Goal: Information Seeking & Learning: Understand process/instructions

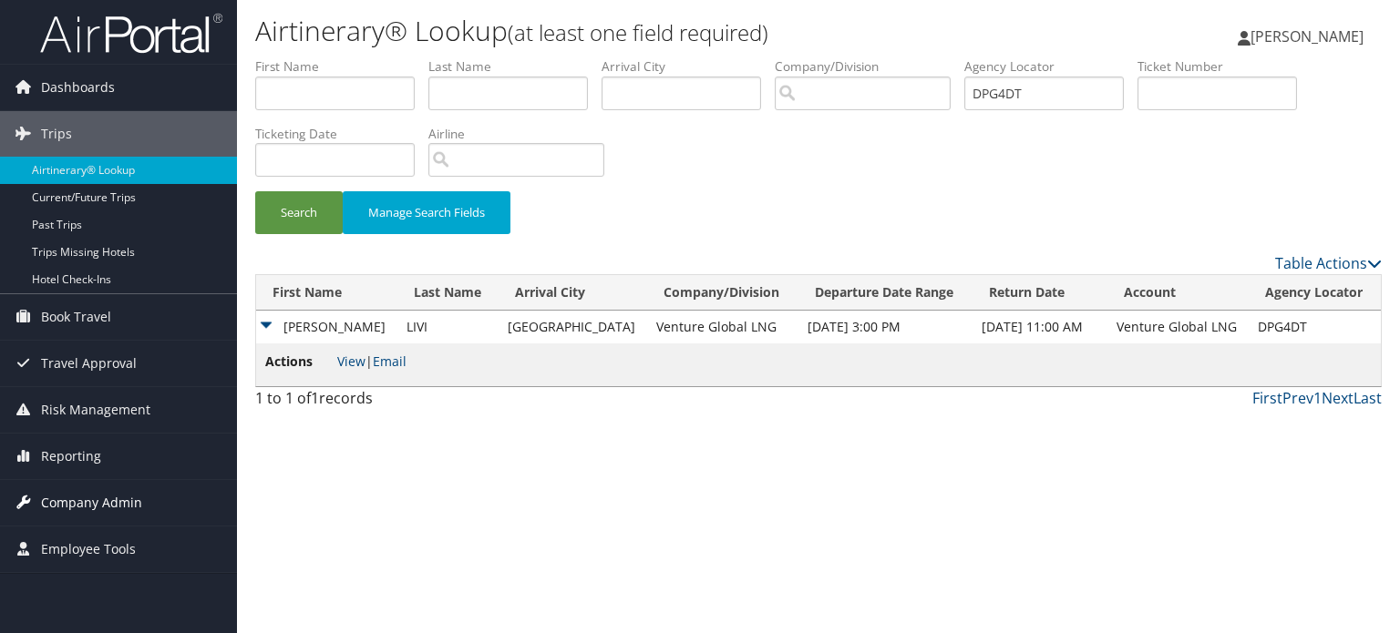
click at [91, 510] on span "Company Admin" at bounding box center [91, 503] width 101 height 46
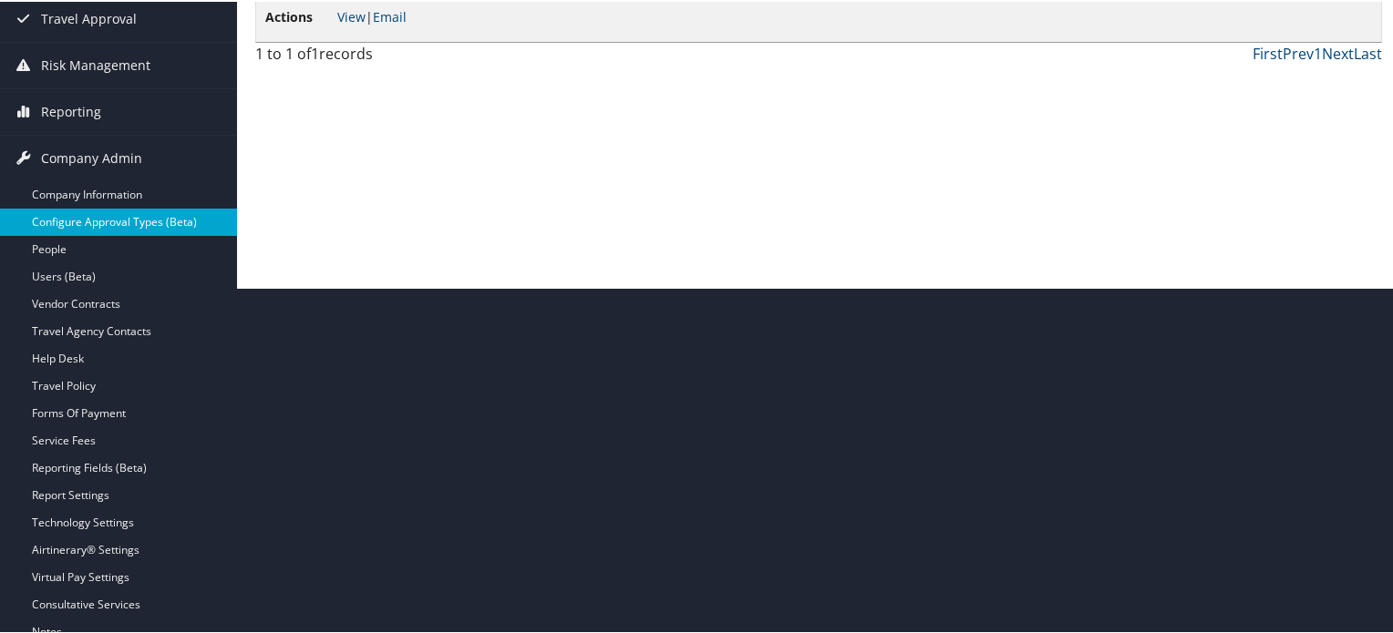
scroll to position [365, 0]
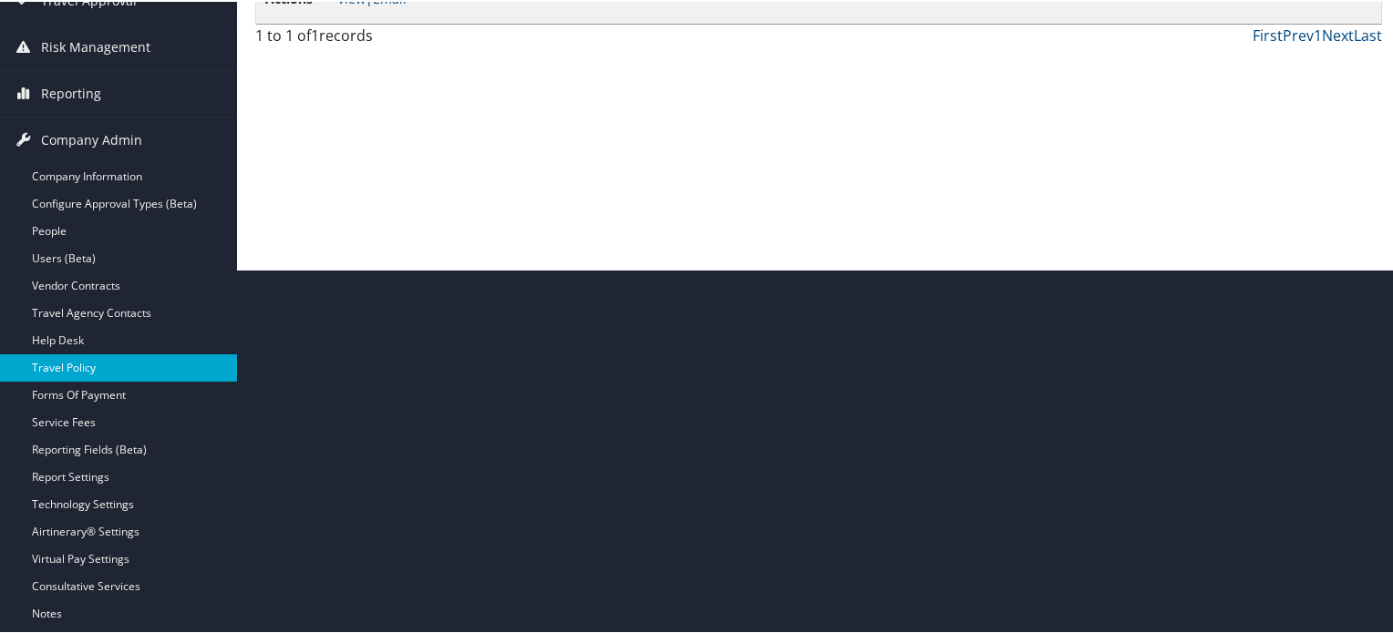
click at [124, 361] on link "Travel Policy" at bounding box center [118, 366] width 237 height 27
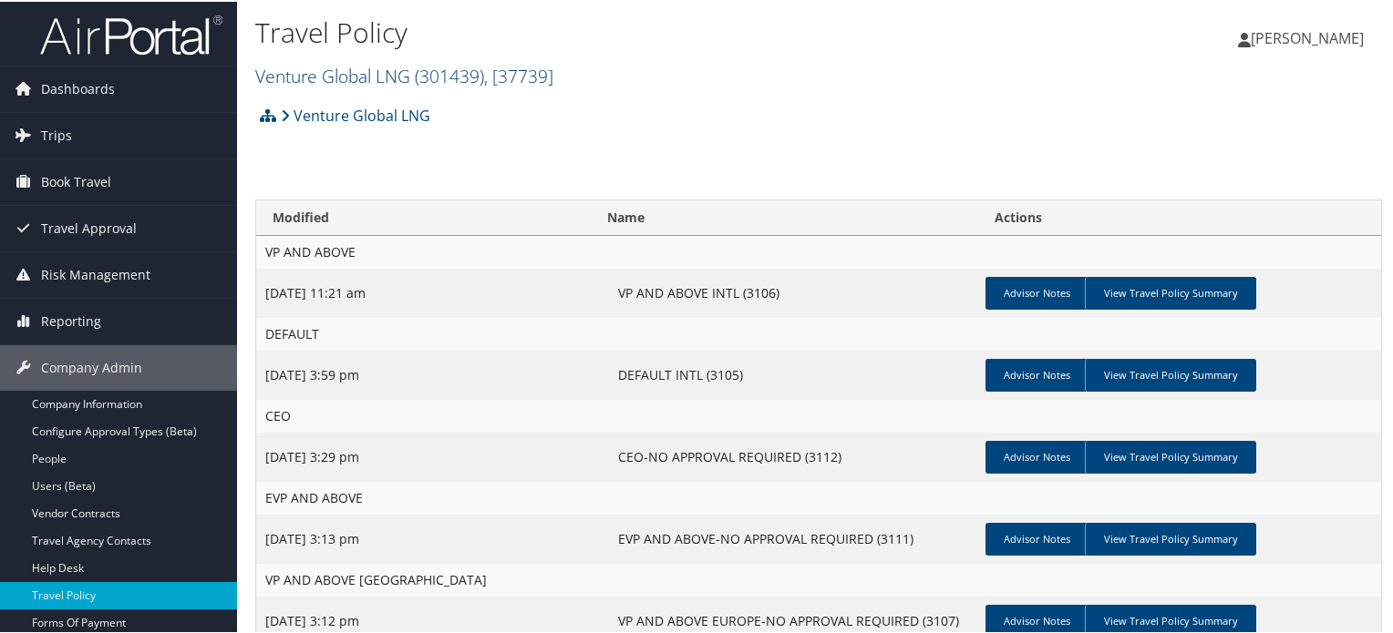
click at [474, 67] on span "( 301439 )" at bounding box center [449, 74] width 69 height 25
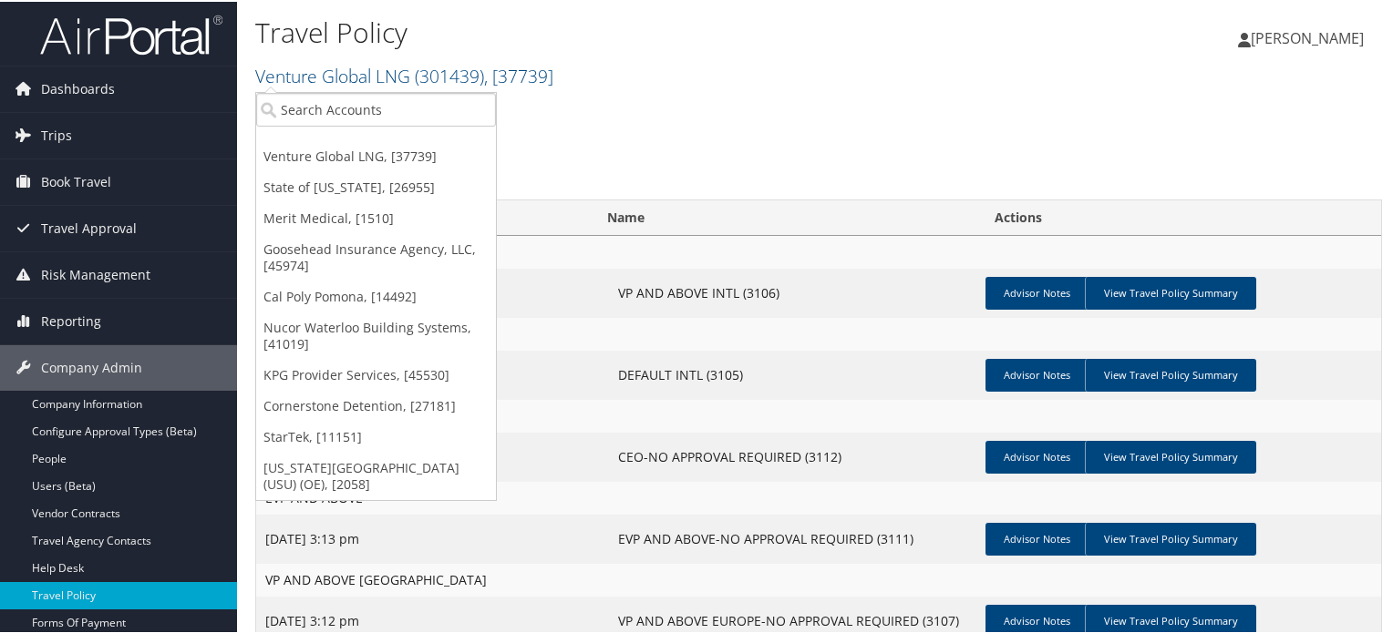
click at [686, 138] on div "Venture Global LNG Account Structure Venture Global LNG (301439) ACTIVE Create …" at bounding box center [818, 120] width 1127 height 49
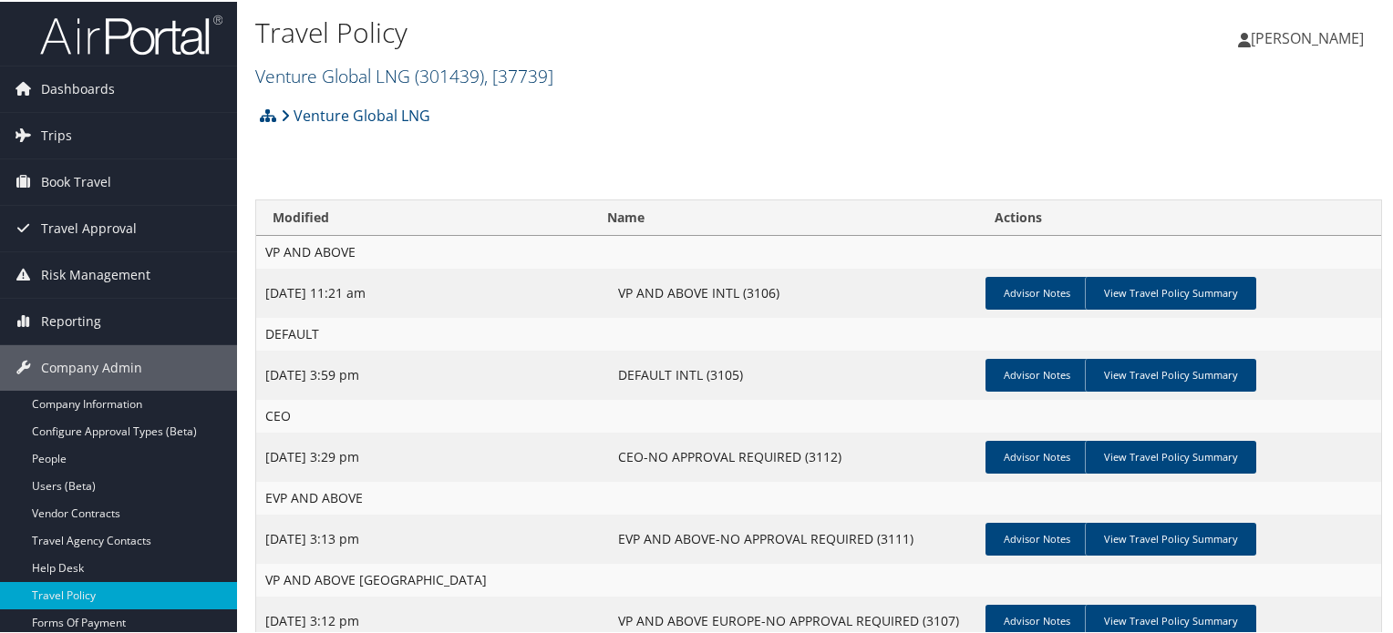
click at [463, 66] on span "( 301439 )" at bounding box center [449, 74] width 69 height 25
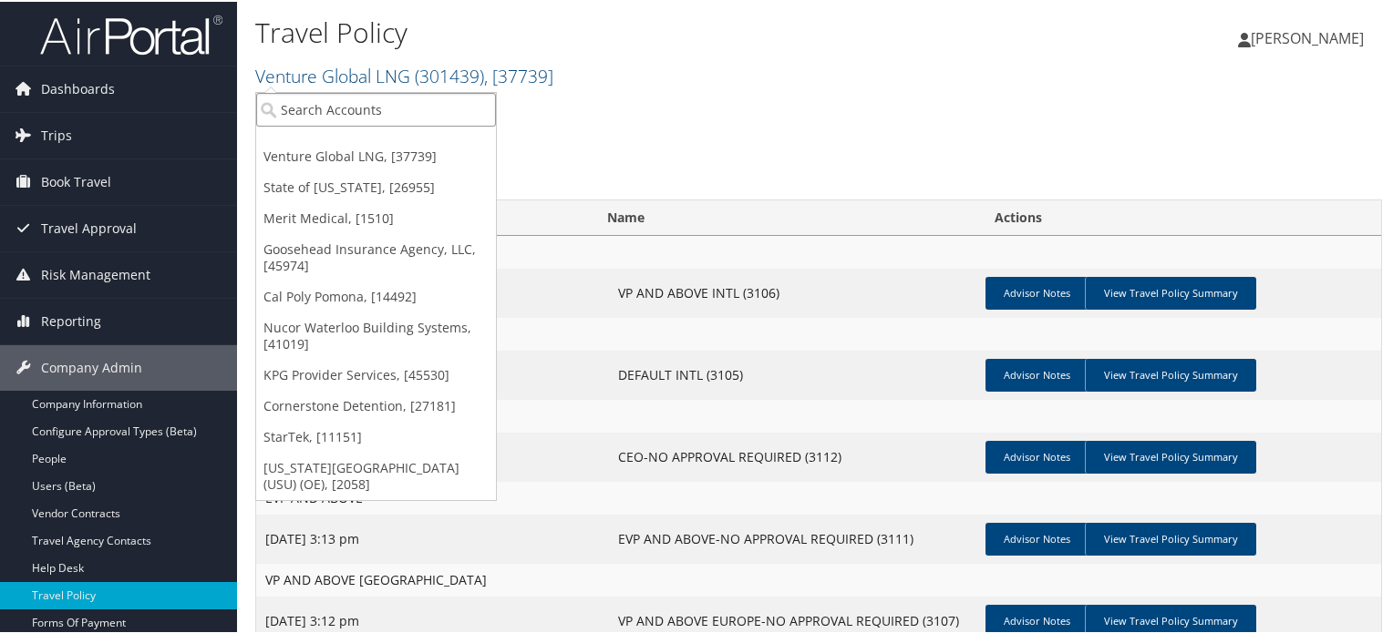
click at [365, 99] on input "search" at bounding box center [376, 108] width 240 height 34
click at [386, 94] on input "search" at bounding box center [376, 108] width 240 height 34
click at [372, 110] on input "search" at bounding box center [376, 108] width 240 height 34
click at [391, 116] on input "search" at bounding box center [376, 108] width 240 height 34
paste input "DU SHARED SERVICES"
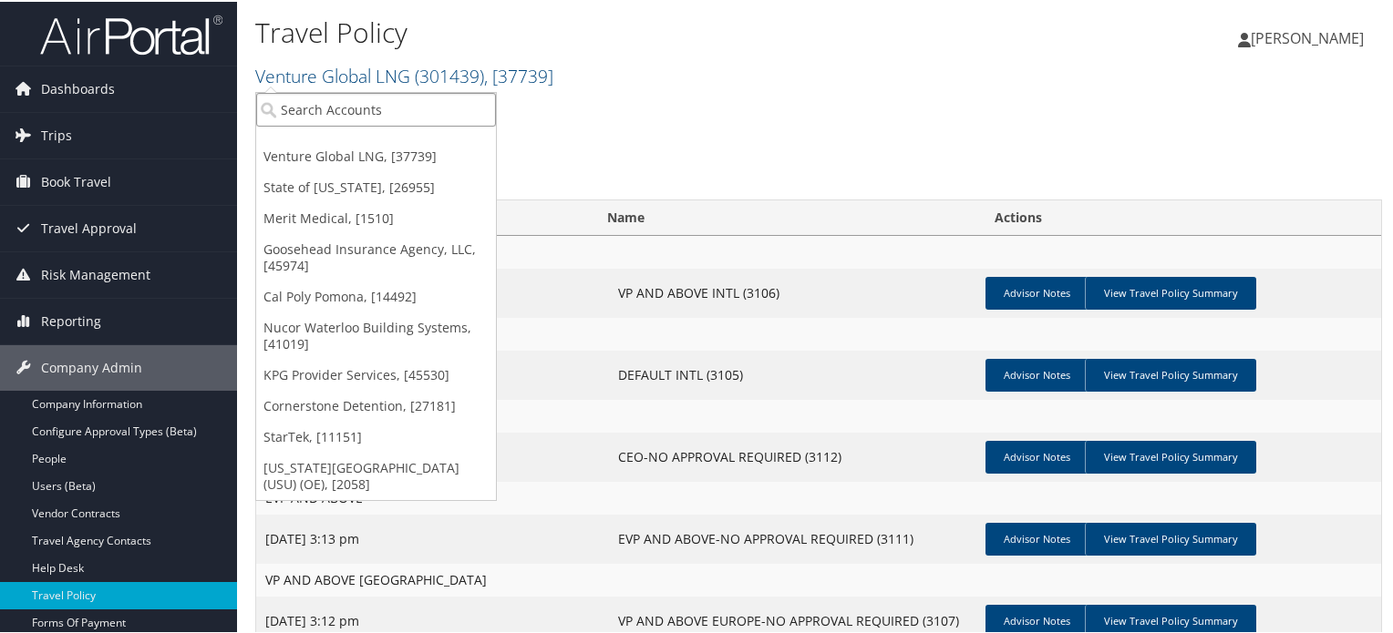
type input "DU SHARED SERVICES"
click at [326, 108] on input "DU SHARED SERVICES" at bounding box center [376, 108] width 240 height 34
click at [326, 108] on input "search" at bounding box center [376, 108] width 240 height 34
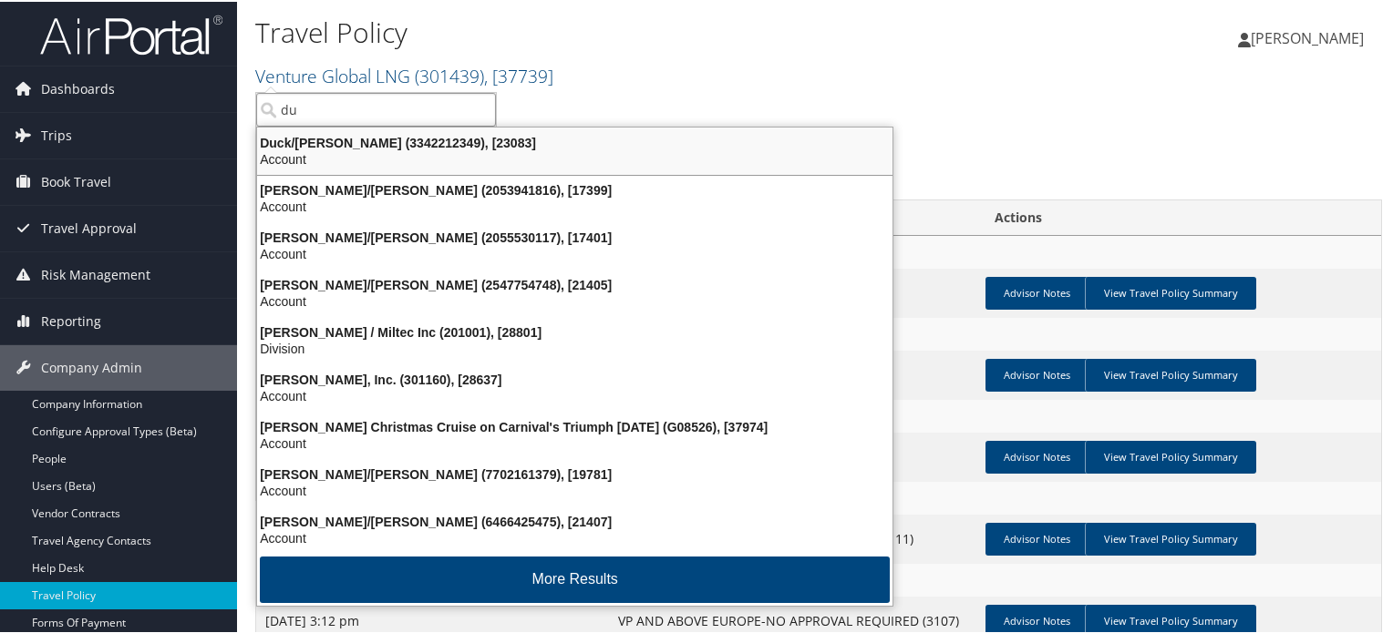
type input "du"
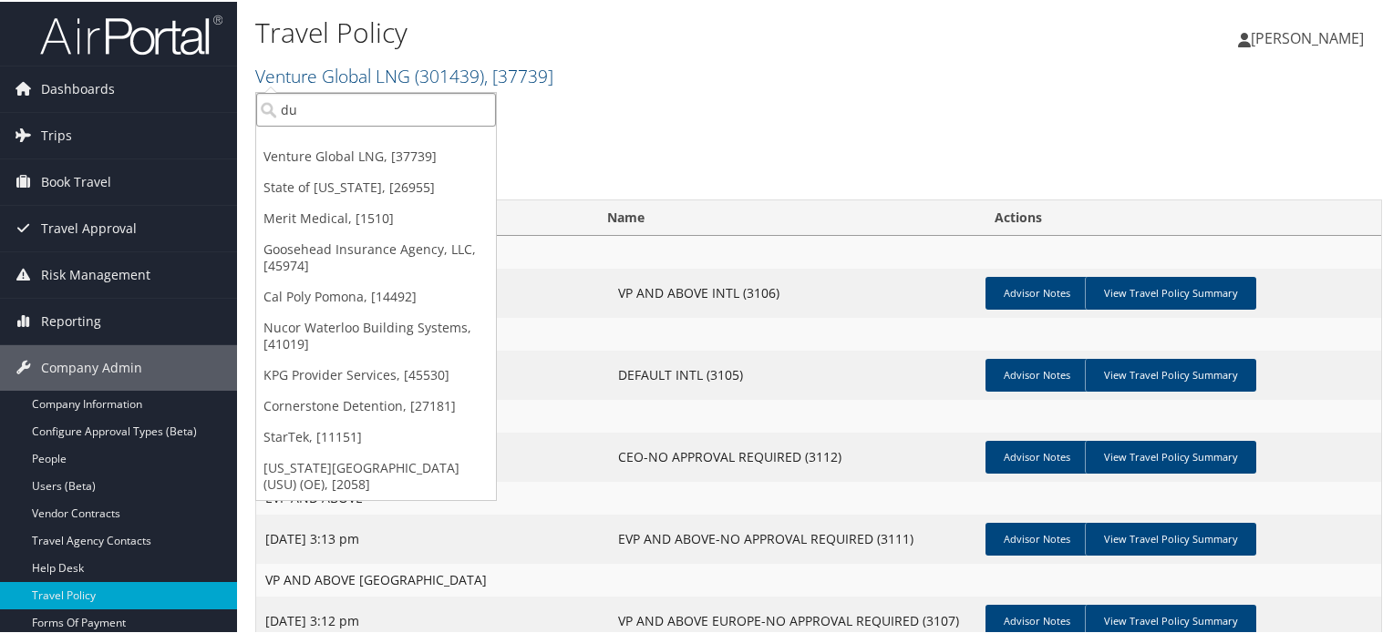
click at [309, 112] on input "du" at bounding box center [376, 108] width 240 height 34
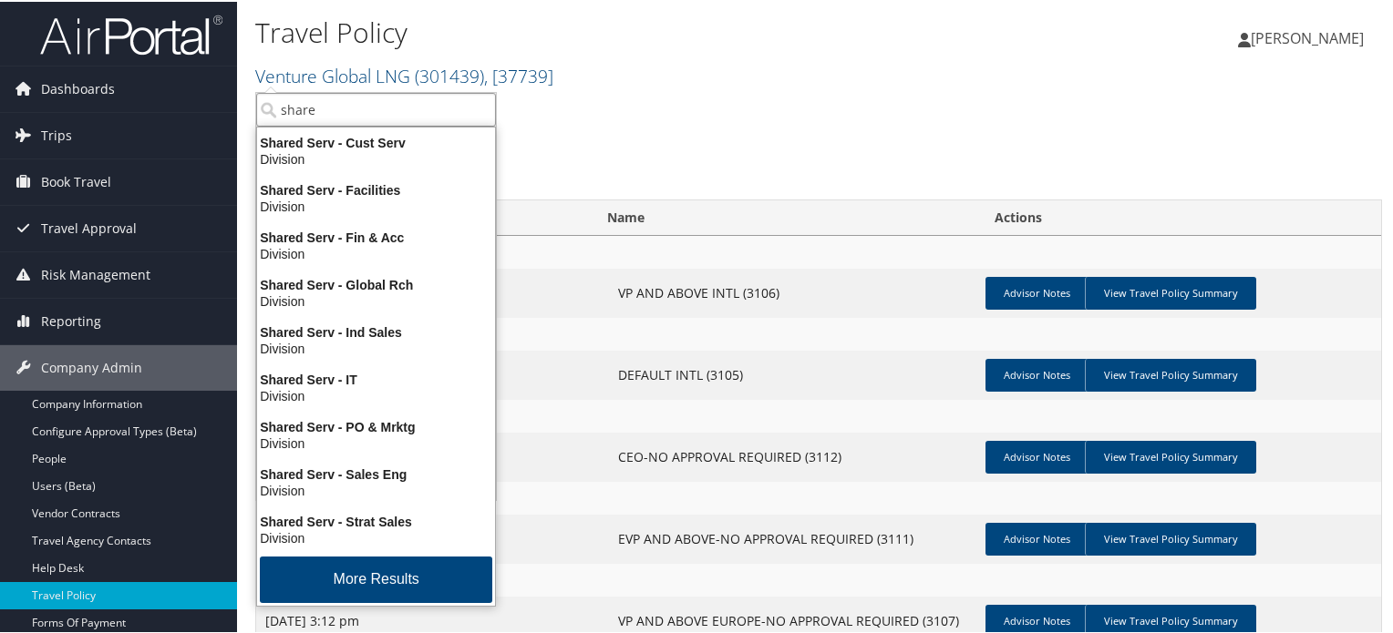
type input "shared"
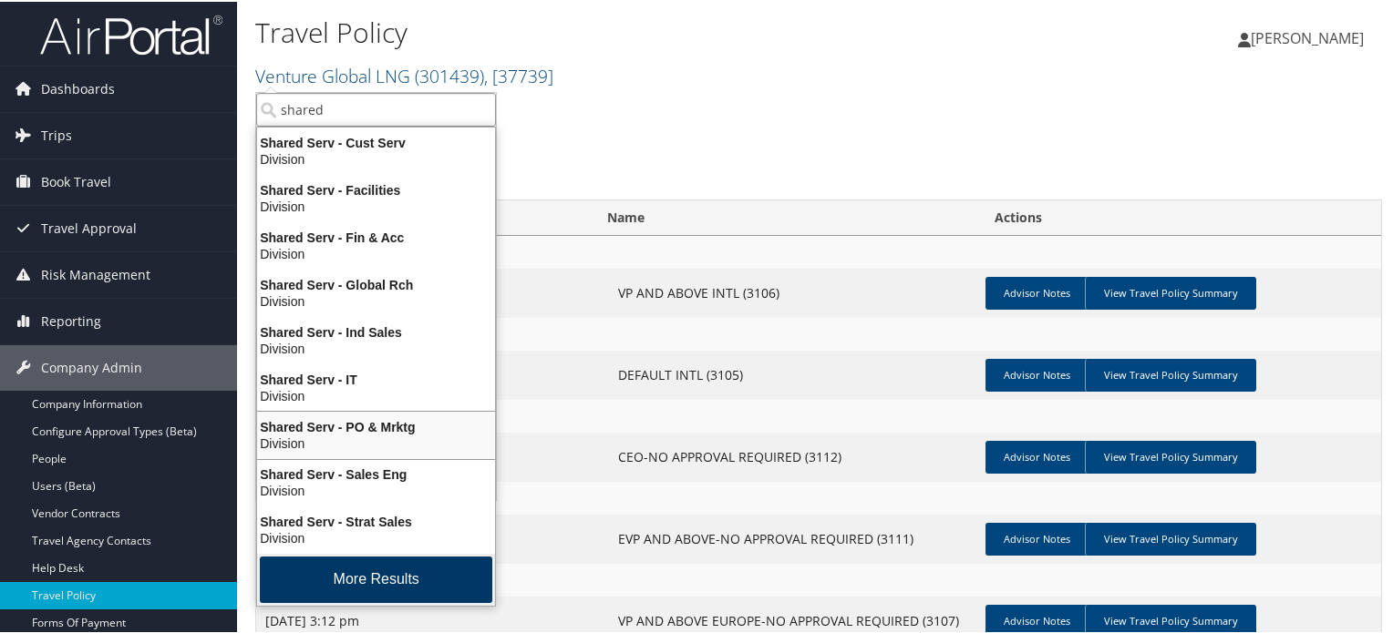
scroll to position [3, 0]
click at [333, 574] on button "More Results" at bounding box center [376, 577] width 232 height 46
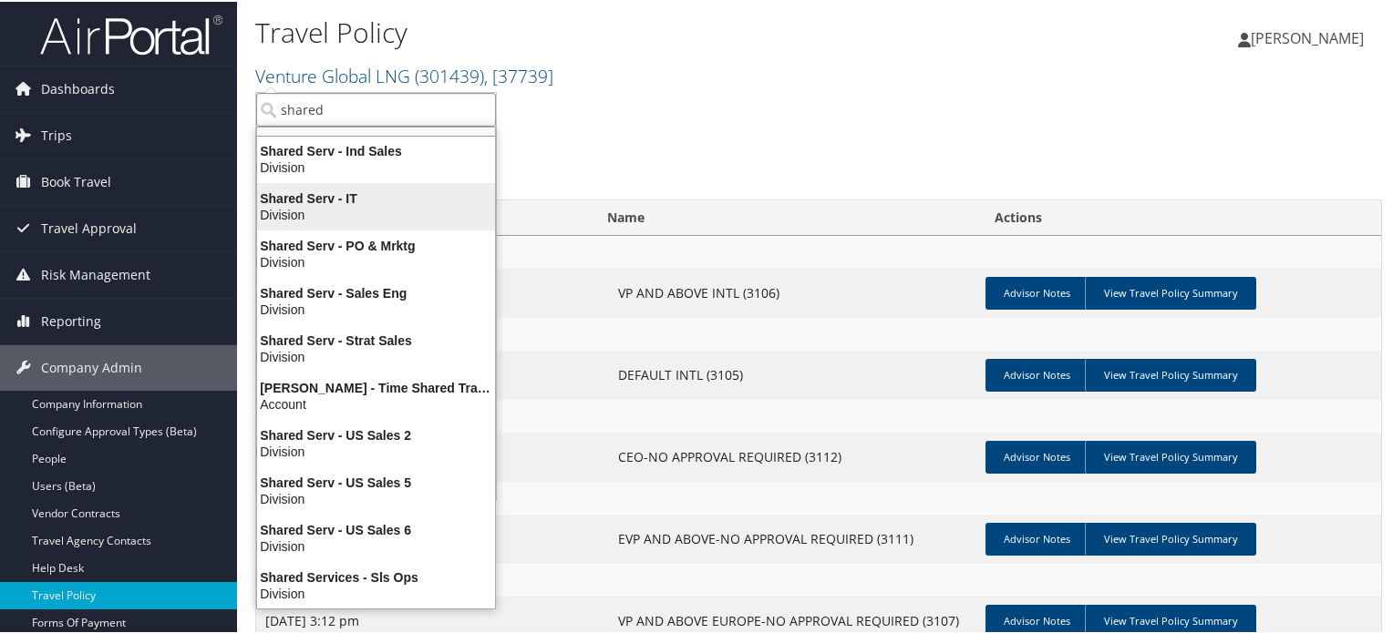
scroll to position [187, 0]
click at [359, 104] on input "shared" at bounding box center [376, 108] width 240 height 34
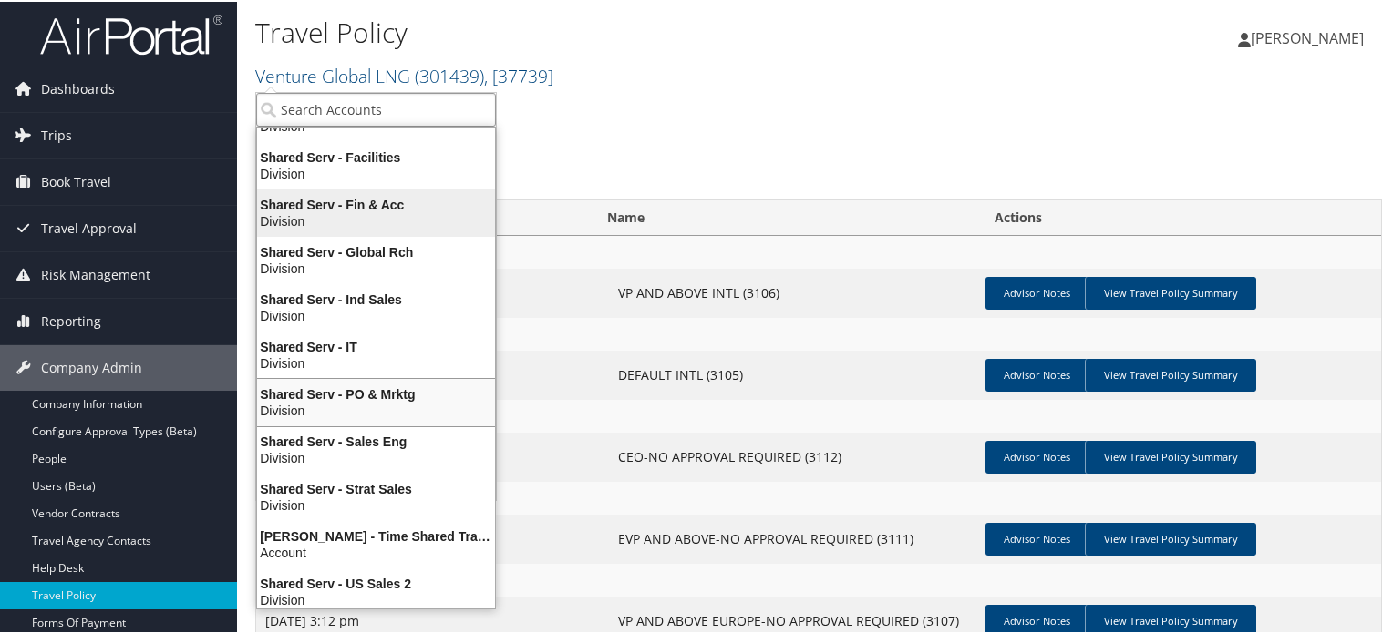
scroll to position [0, 0]
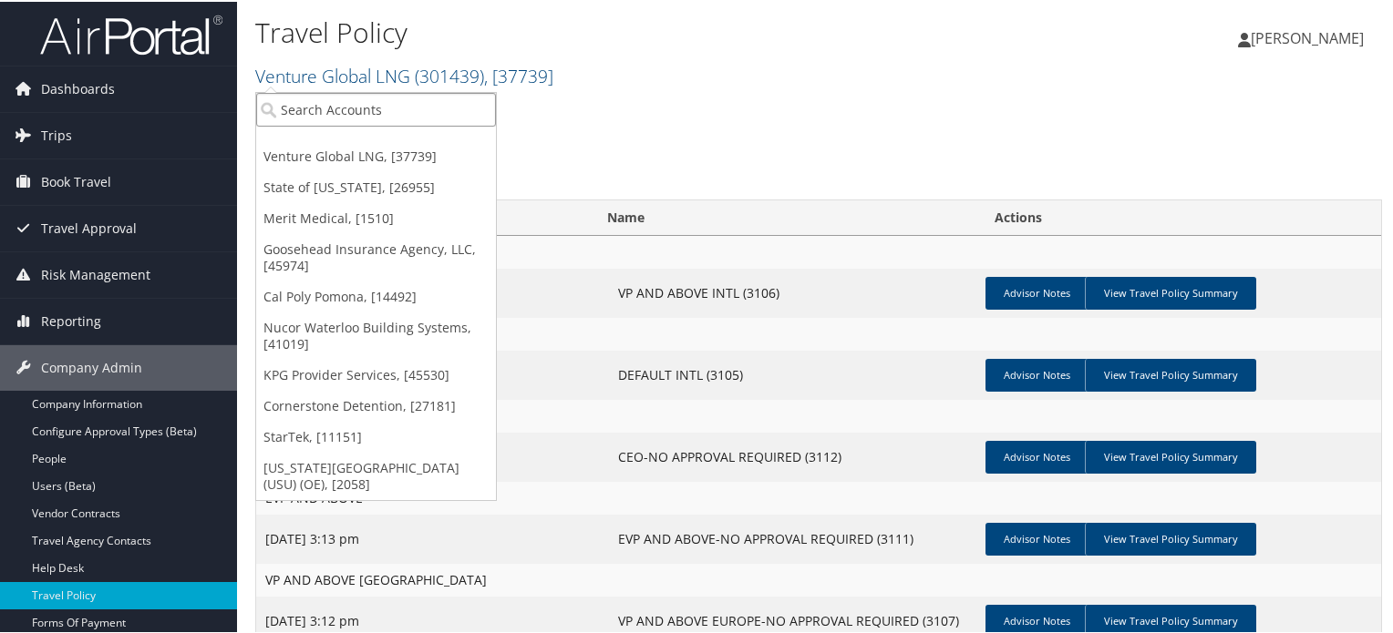
click at [324, 110] on input "search" at bounding box center [376, 108] width 240 height 34
paste input "301507"
type input "301507"
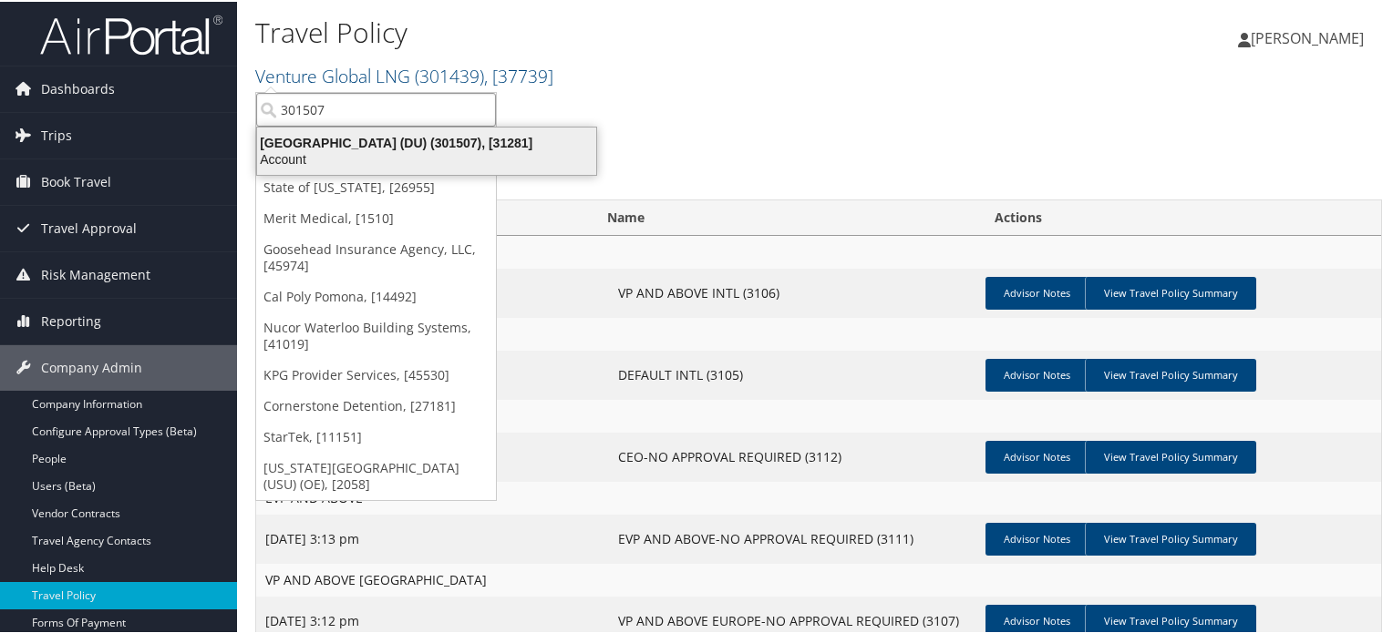
click at [306, 154] on div "Account" at bounding box center [426, 157] width 361 height 16
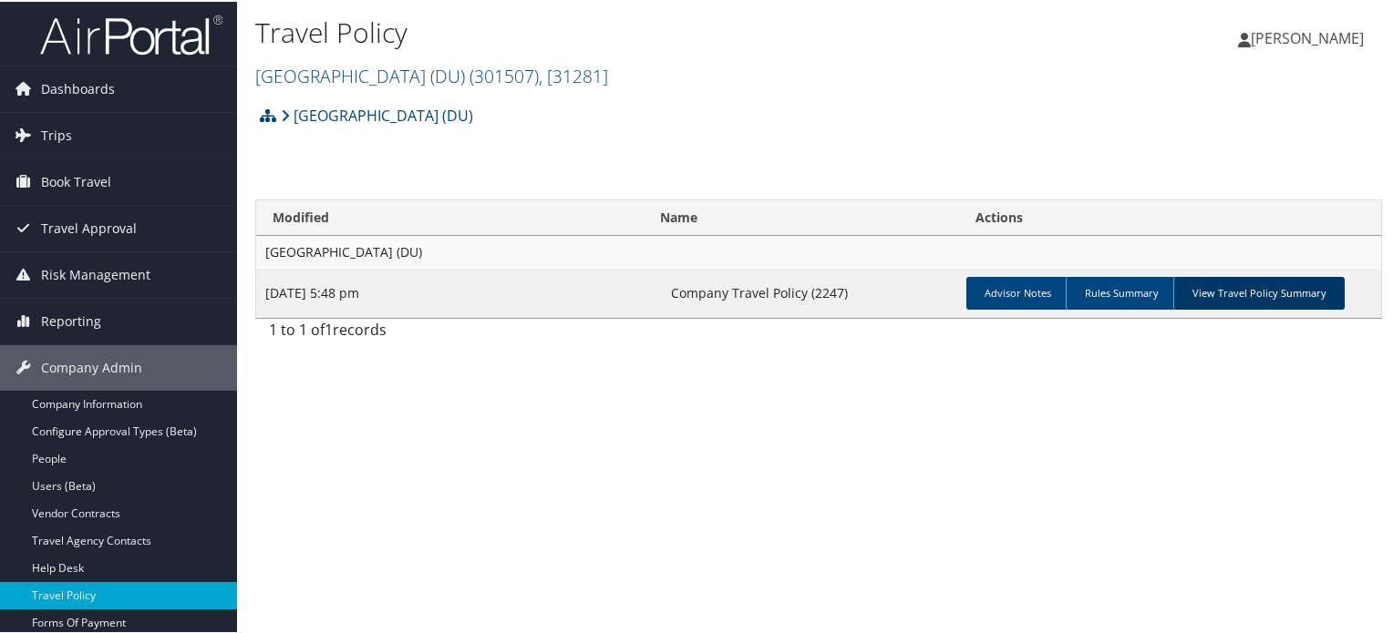
click at [1293, 288] on link "View Travel Policy Summary" at bounding box center [1258, 291] width 171 height 33
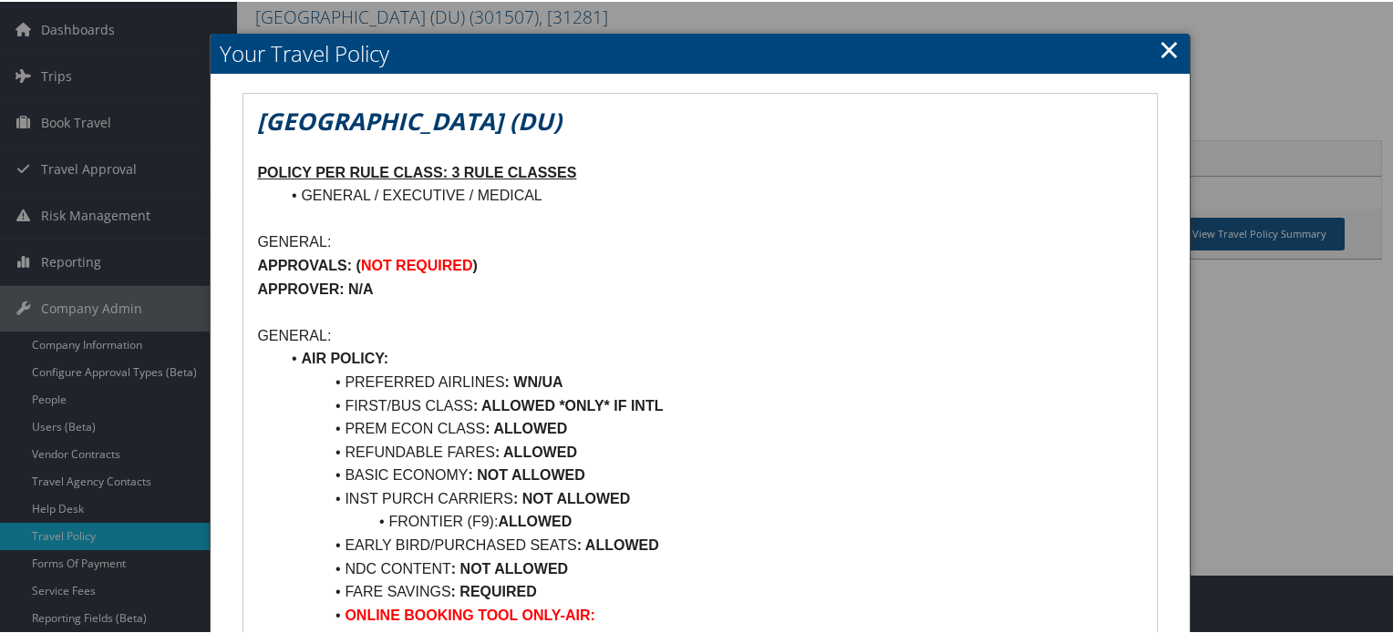
scroll to position [91, 0]
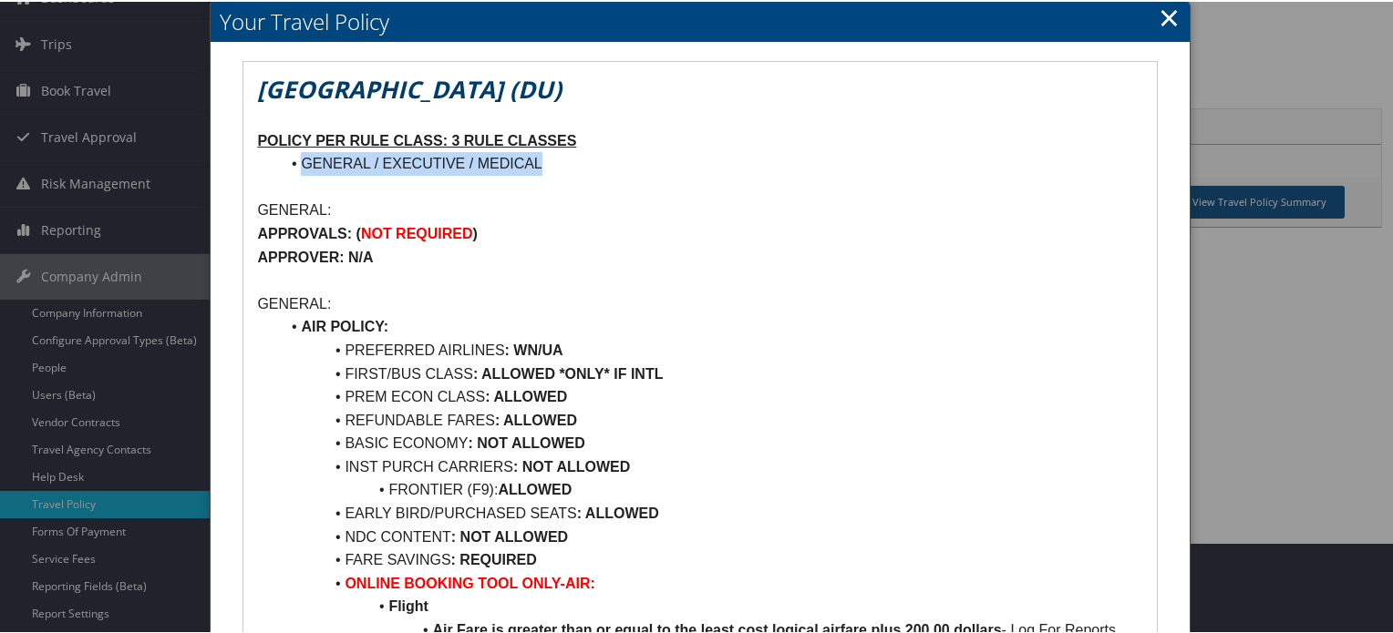
drag, startPoint x: 303, startPoint y: 163, endPoint x: 696, endPoint y: 163, distance: 393.8
click at [696, 163] on li "GENERAL / EXECUTIVE / MEDICAL" at bounding box center [710, 162] width 863 height 24
click at [863, 180] on p at bounding box center [699, 186] width 885 height 24
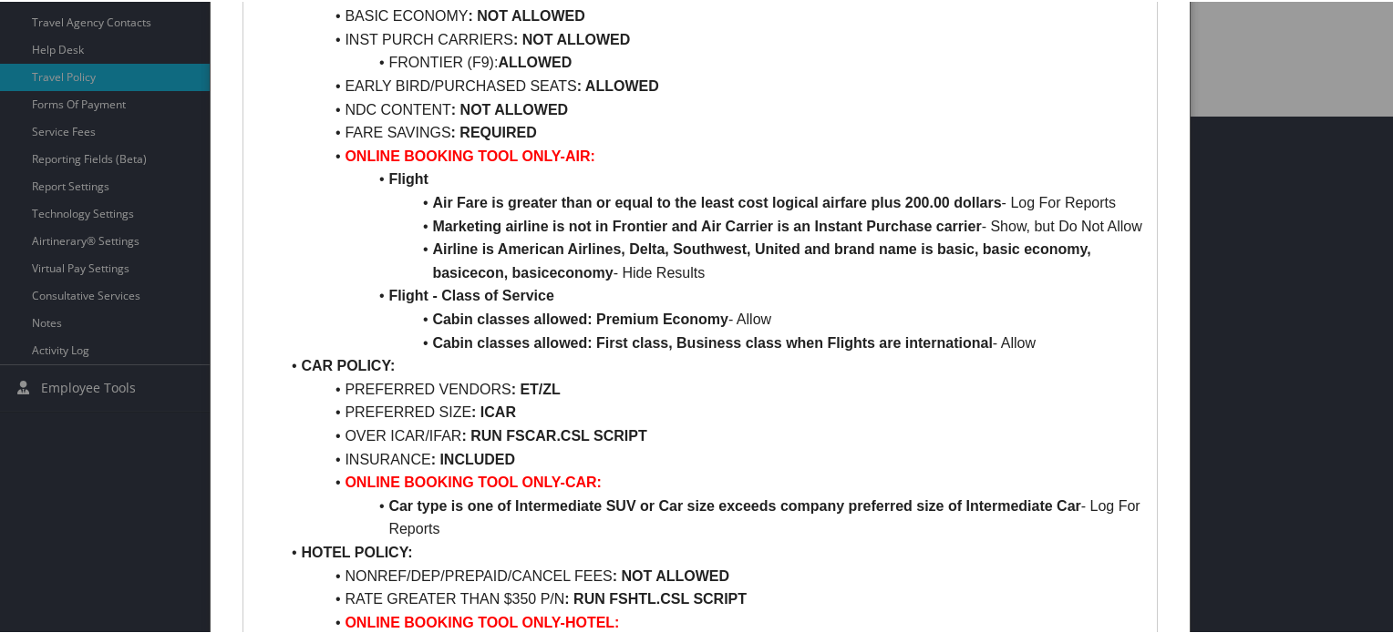
scroll to position [547, 0]
